Goal: Information Seeking & Learning: Learn about a topic

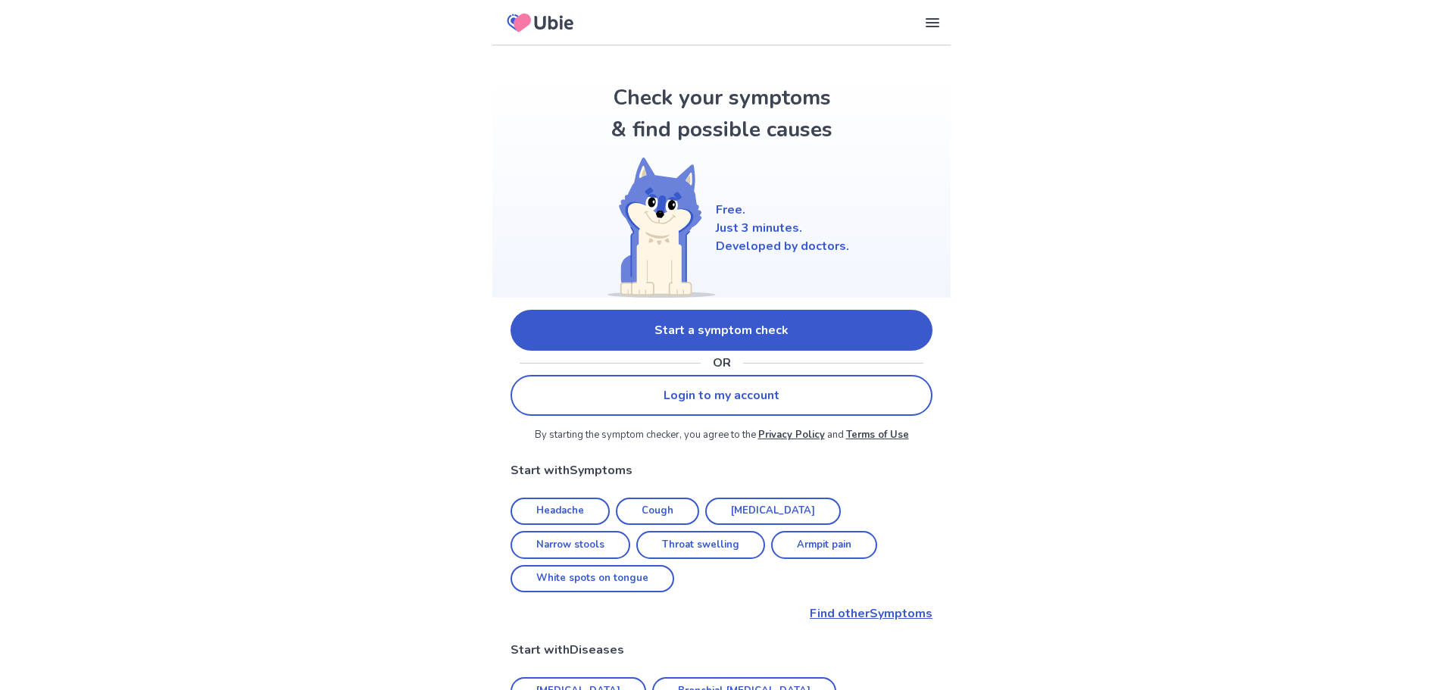
click at [686, 333] on link "Start a symptom check" at bounding box center [722, 330] width 422 height 41
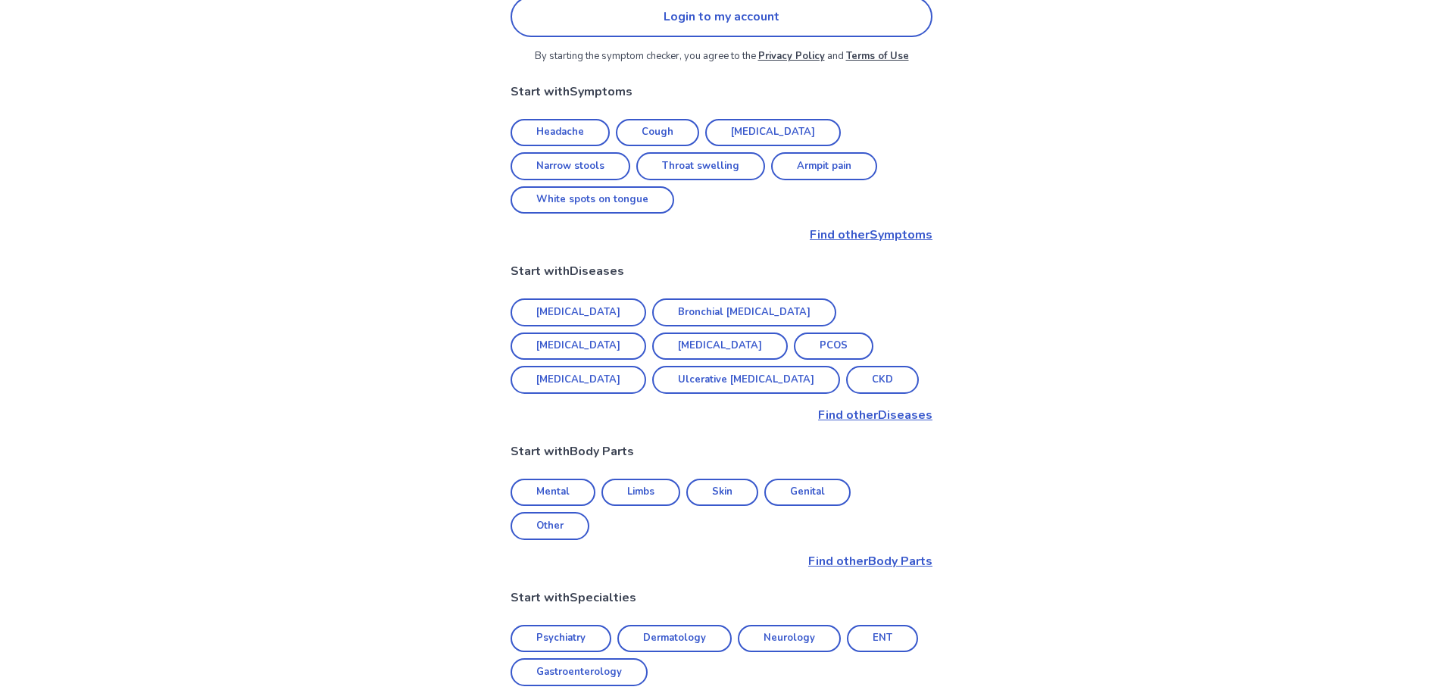
click at [584, 298] on link "[MEDICAL_DATA]" at bounding box center [579, 312] width 136 height 28
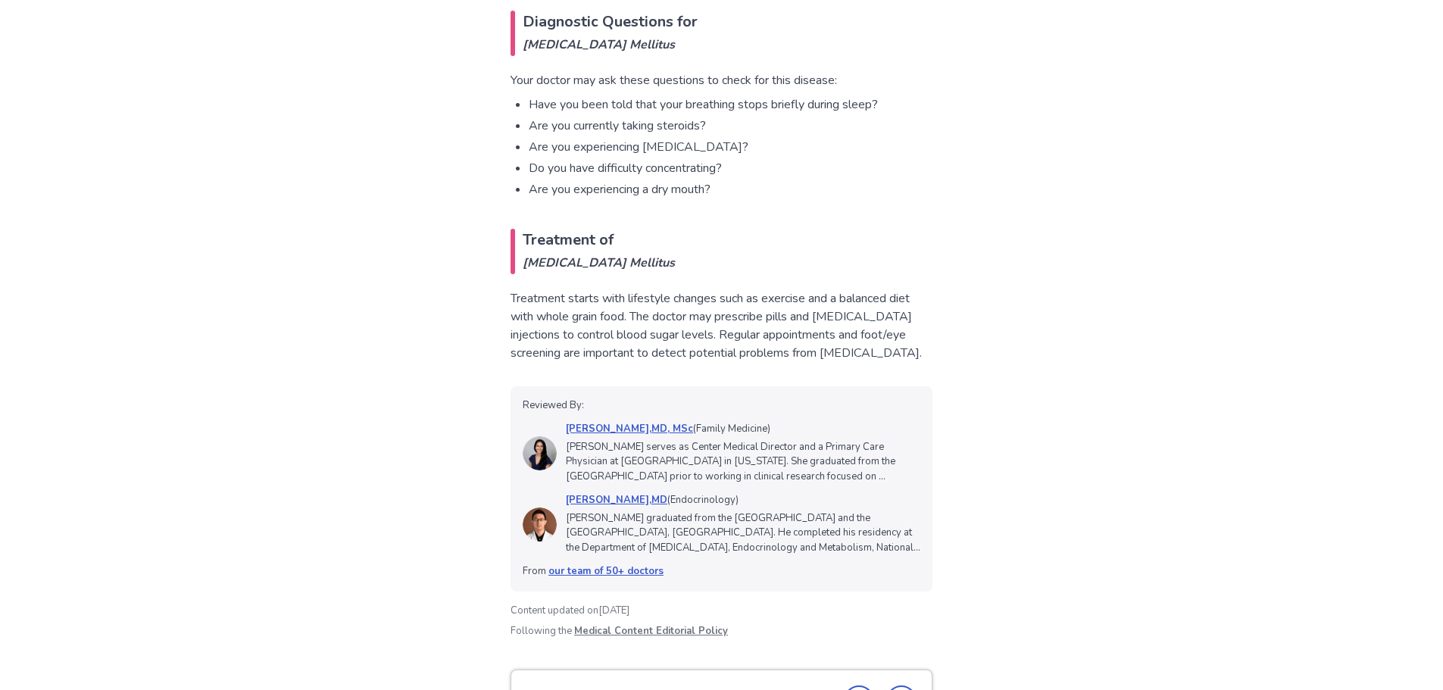
scroll to position [1515, 0]
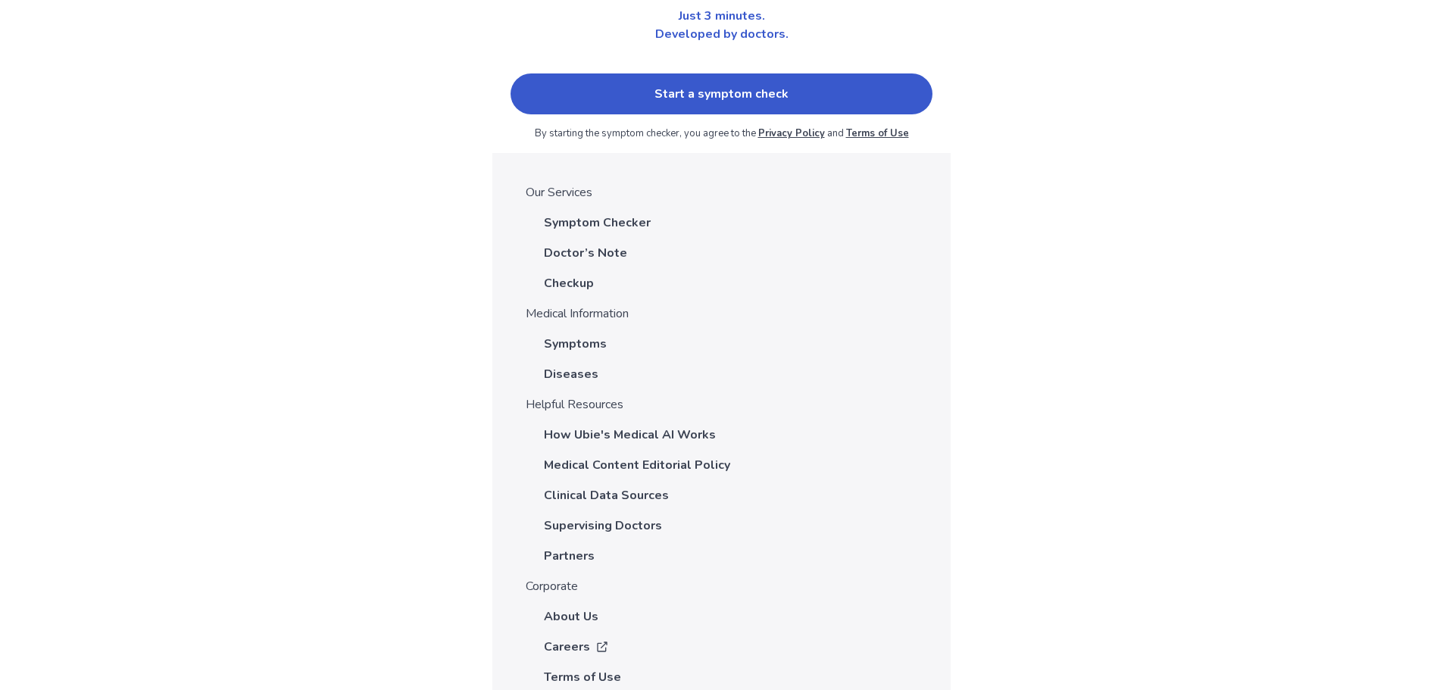
scroll to position [5197, 0]
